Goal: Task Accomplishment & Management: Use online tool/utility

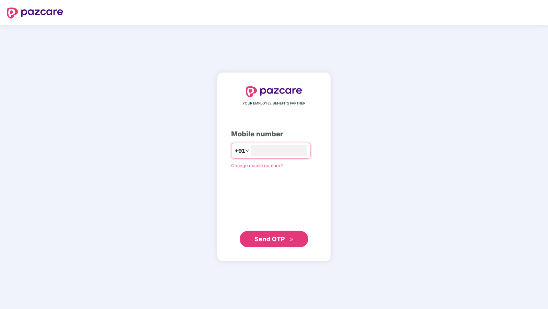
type input "**********"
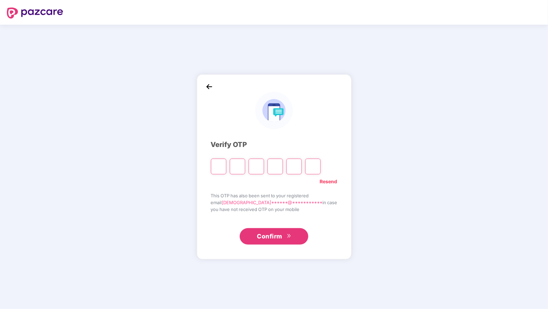
type input "*"
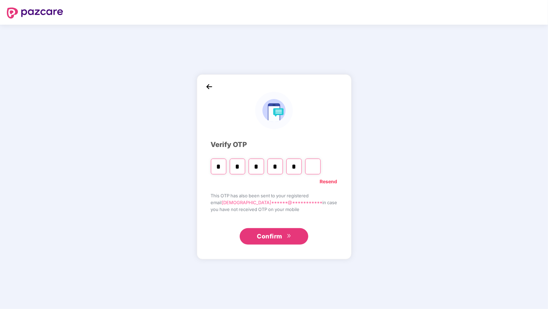
type input "*"
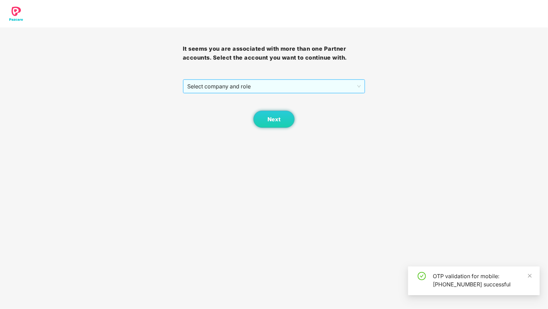
click at [213, 83] on span "Select company and role" at bounding box center [274, 86] width 174 height 13
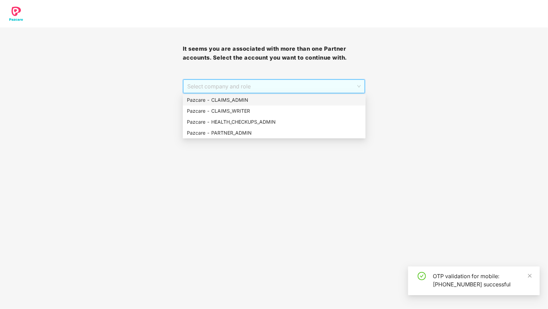
click at [224, 100] on div "Pazcare - CLAIMS_ADMIN" at bounding box center [274, 100] width 175 height 8
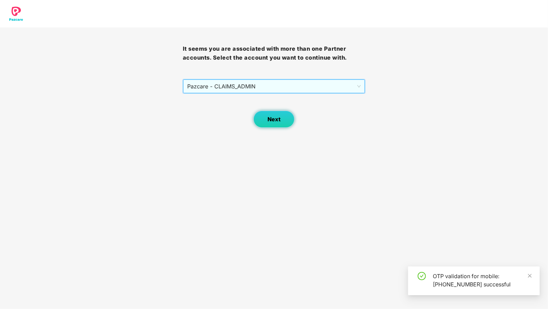
click at [267, 116] on span "Next" at bounding box center [273, 119] width 13 height 7
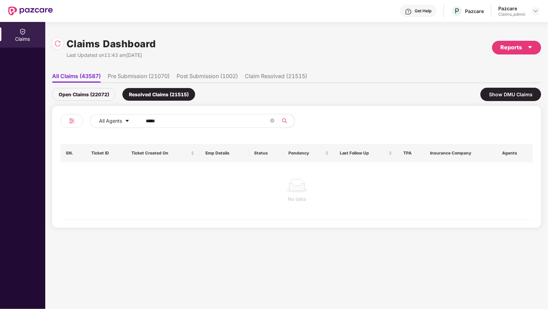
click at [166, 122] on input "*****" at bounding box center [207, 121] width 123 height 10
type input "******"
click at [81, 92] on div "Open Claims (22072)" at bounding box center [83, 94] width 63 height 13
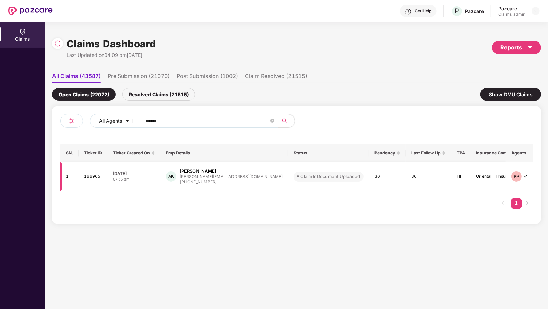
click at [176, 174] on div "AK" at bounding box center [171, 176] width 10 height 10
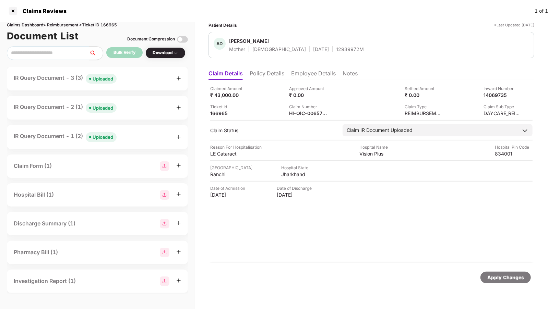
click at [85, 141] on div "IR Query Document - 1 (2) Uploaded" at bounding box center [65, 137] width 103 height 10
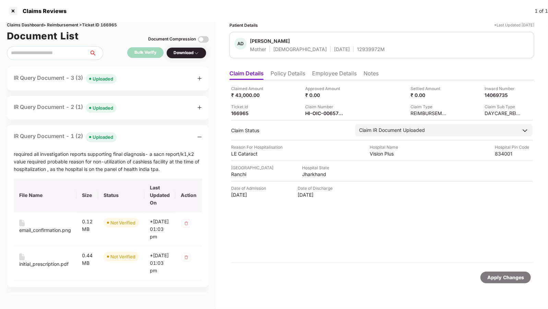
click at [117, 107] on span "Uploaded" at bounding box center [101, 108] width 31 height 10
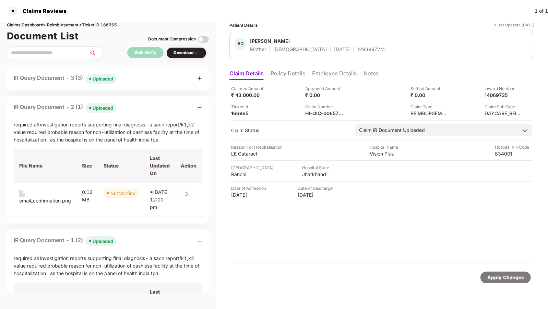
click at [137, 79] on div "IR Query Document - 3 (3) Uploaded" at bounding box center [108, 79] width 188 height 10
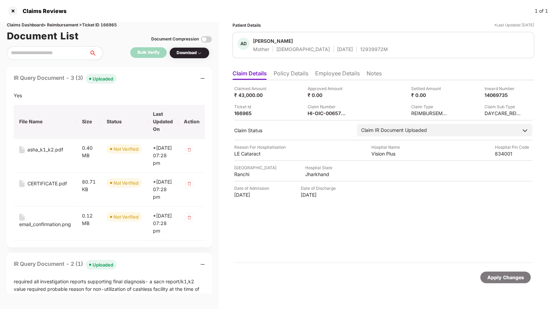
click at [137, 79] on div "IR Query Document - 3 (3) Uploaded" at bounding box center [109, 79] width 191 height 10
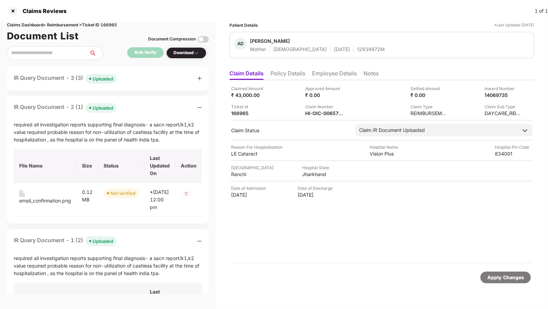
click at [126, 79] on div "IR Query Document - 3 (3) Uploaded" at bounding box center [108, 79] width 188 height 10
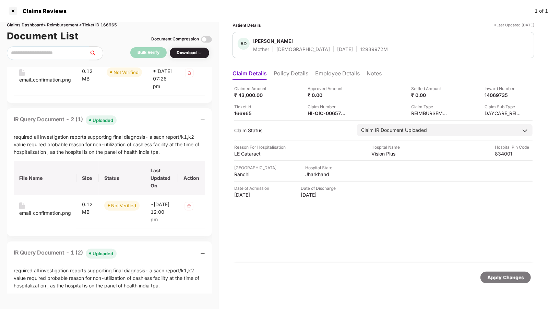
scroll to position [153, 0]
